Goal: Task Accomplishment & Management: Use online tool/utility

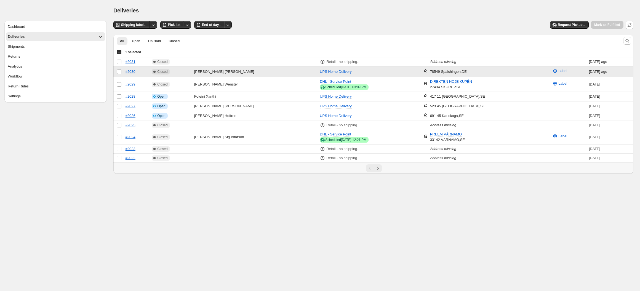
click at [122, 71] on td "Select order" at bounding box center [118, 71] width 10 height 11
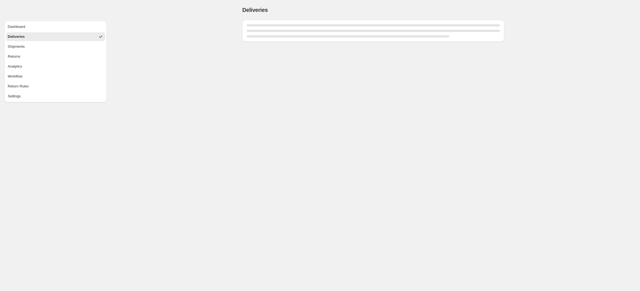
click at [28, 35] on button "Deliveries" at bounding box center [55, 36] width 99 height 9
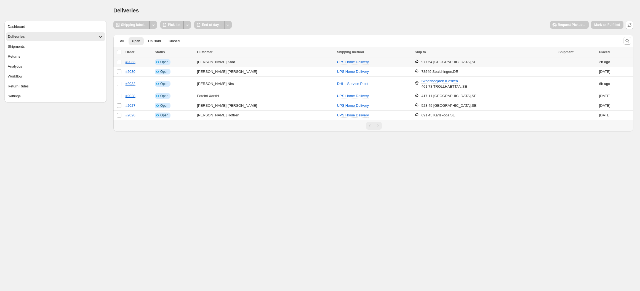
click at [213, 63] on td "[PERSON_NAME]" at bounding box center [265, 62] width 140 height 10
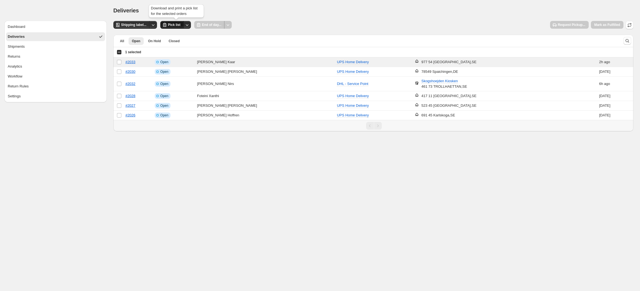
click at [171, 28] on button "Pick list" at bounding box center [171, 25] width 23 height 8
click at [139, 23] on span "Shipping label..." at bounding box center [133, 25] width 25 height 4
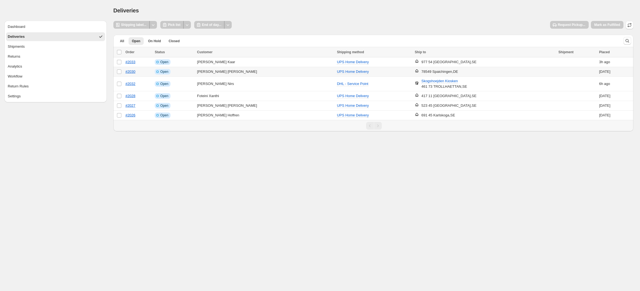
click at [122, 71] on td "Select order" at bounding box center [118, 72] width 10 height 10
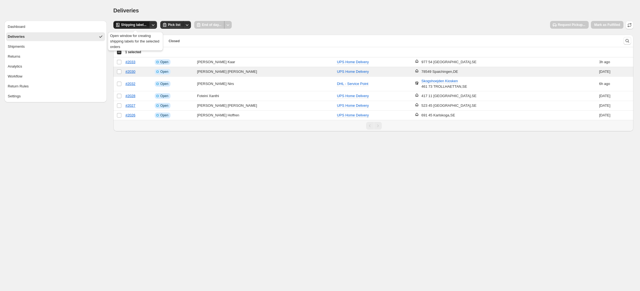
click at [132, 22] on button "Shipping label..." at bounding box center [131, 25] width 36 height 8
click at [123, 68] on td "Select order" at bounding box center [118, 72] width 10 height 10
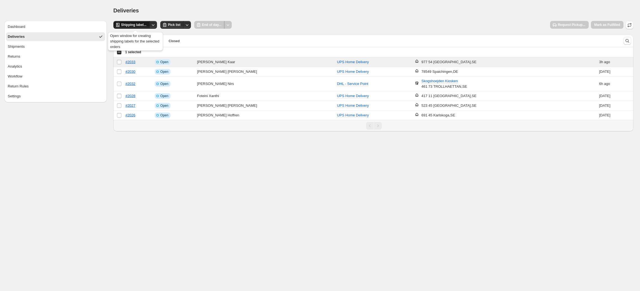
click at [135, 25] on span "Shipping label..." at bounding box center [133, 25] width 25 height 4
click at [120, 53] on div "Select all 6 orders 1 selected" at bounding box center [129, 52] width 25 height 5
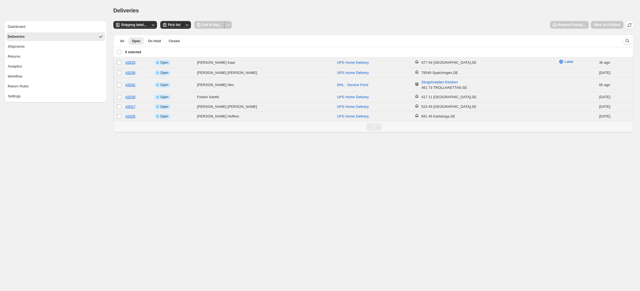
click at [120, 53] on div "Deselect all 6 orders 6 selected" at bounding box center [129, 52] width 25 height 5
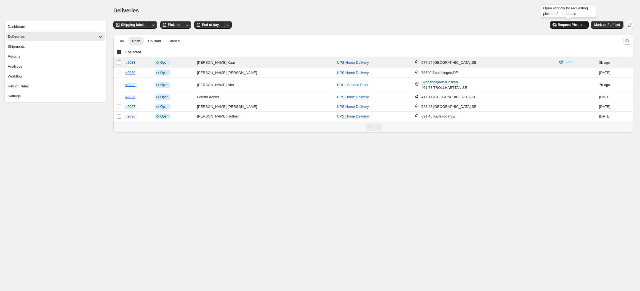
click at [588, 23] on button "Request Pickup..." at bounding box center [569, 25] width 39 height 8
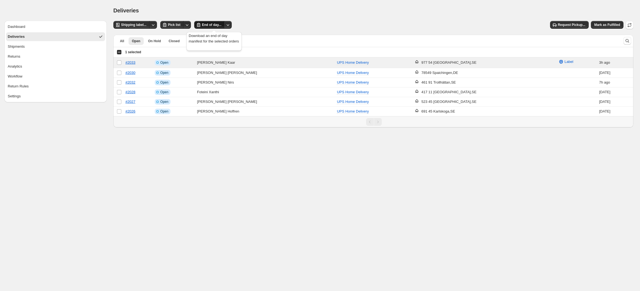
click at [217, 26] on span "End of day..." at bounding box center [211, 25] width 19 height 4
click at [608, 27] on button "Mark as Fulfilled" at bounding box center [607, 25] width 33 height 8
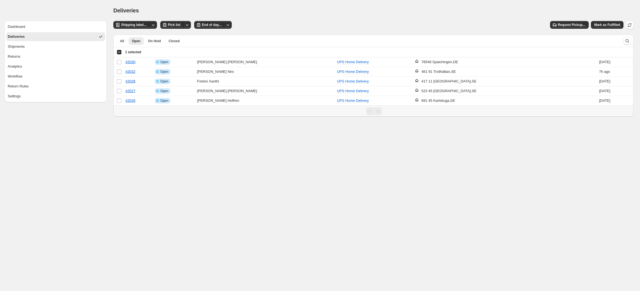
click at [121, 54] on div "Select all 5 orders 1 selected" at bounding box center [129, 52] width 25 height 5
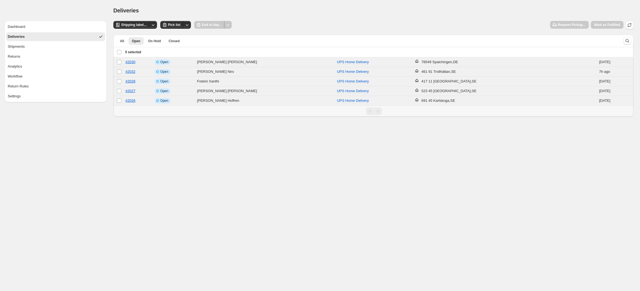
click at [121, 54] on div "Deselect all 5 orders 5 selected" at bounding box center [129, 52] width 25 height 5
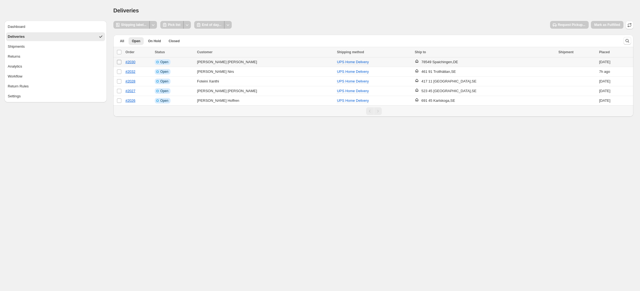
click at [121, 64] on span at bounding box center [119, 62] width 5 height 5
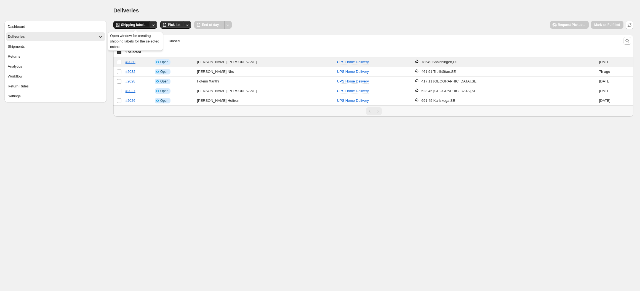
click at [131, 26] on span "Shipping label..." at bounding box center [133, 25] width 25 height 4
click at [33, 28] on button "Dashboard" at bounding box center [55, 26] width 99 height 9
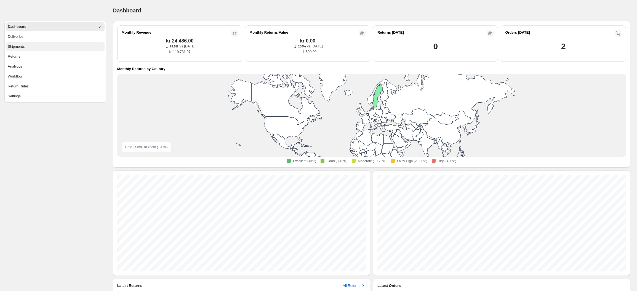
click at [34, 50] on button "Shipments" at bounding box center [55, 46] width 98 height 9
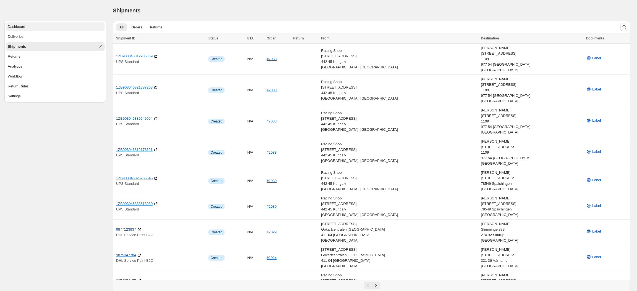
click at [42, 29] on button "Dashboard" at bounding box center [55, 26] width 98 height 9
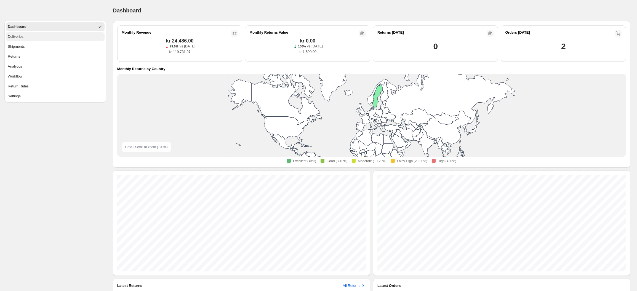
click at [42, 38] on button "Deliveries" at bounding box center [55, 36] width 98 height 9
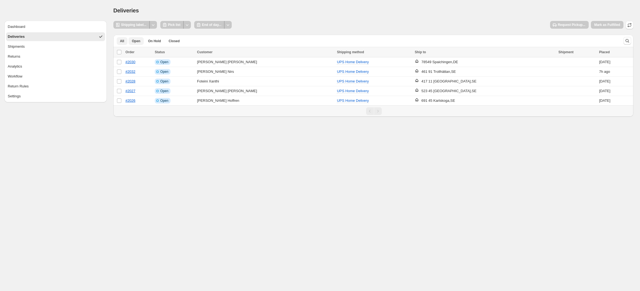
click at [126, 40] on button "All" at bounding box center [122, 41] width 11 height 8
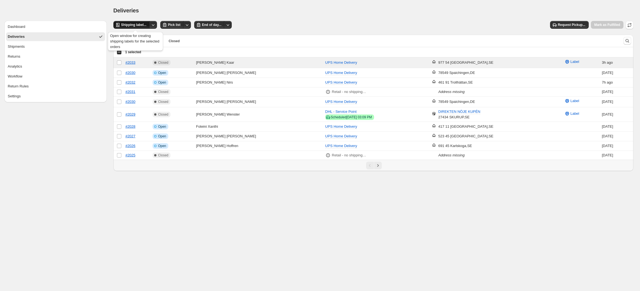
click at [145, 23] on span "Shipping label..." at bounding box center [133, 25] width 25 height 4
click at [117, 64] on span at bounding box center [119, 62] width 5 height 5
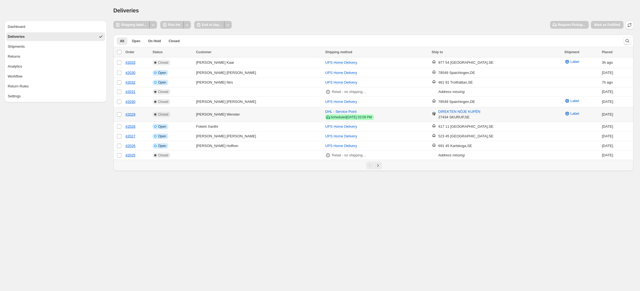
click at [122, 113] on td "Select order" at bounding box center [118, 114] width 10 height 15
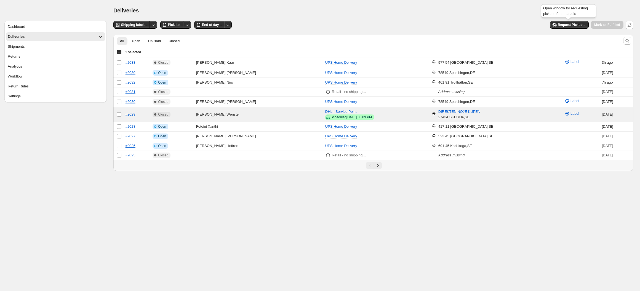
click at [557, 20] on div "Open window for requesting pickup of the parcels" at bounding box center [568, 12] width 57 height 18
click at [560, 26] on span "Request Pickup..." at bounding box center [572, 25] width 28 height 4
